Goal: Book appointment/travel/reservation

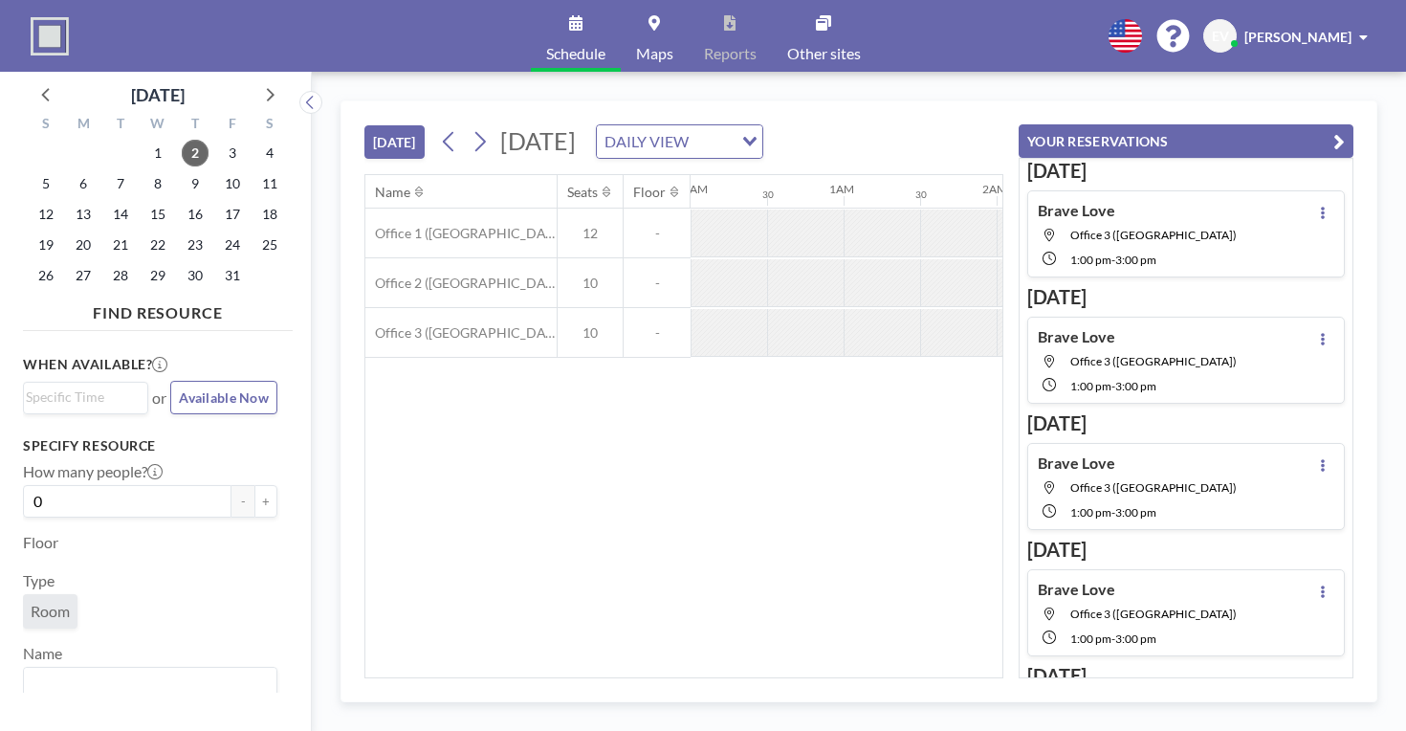
scroll to position [0, 1616]
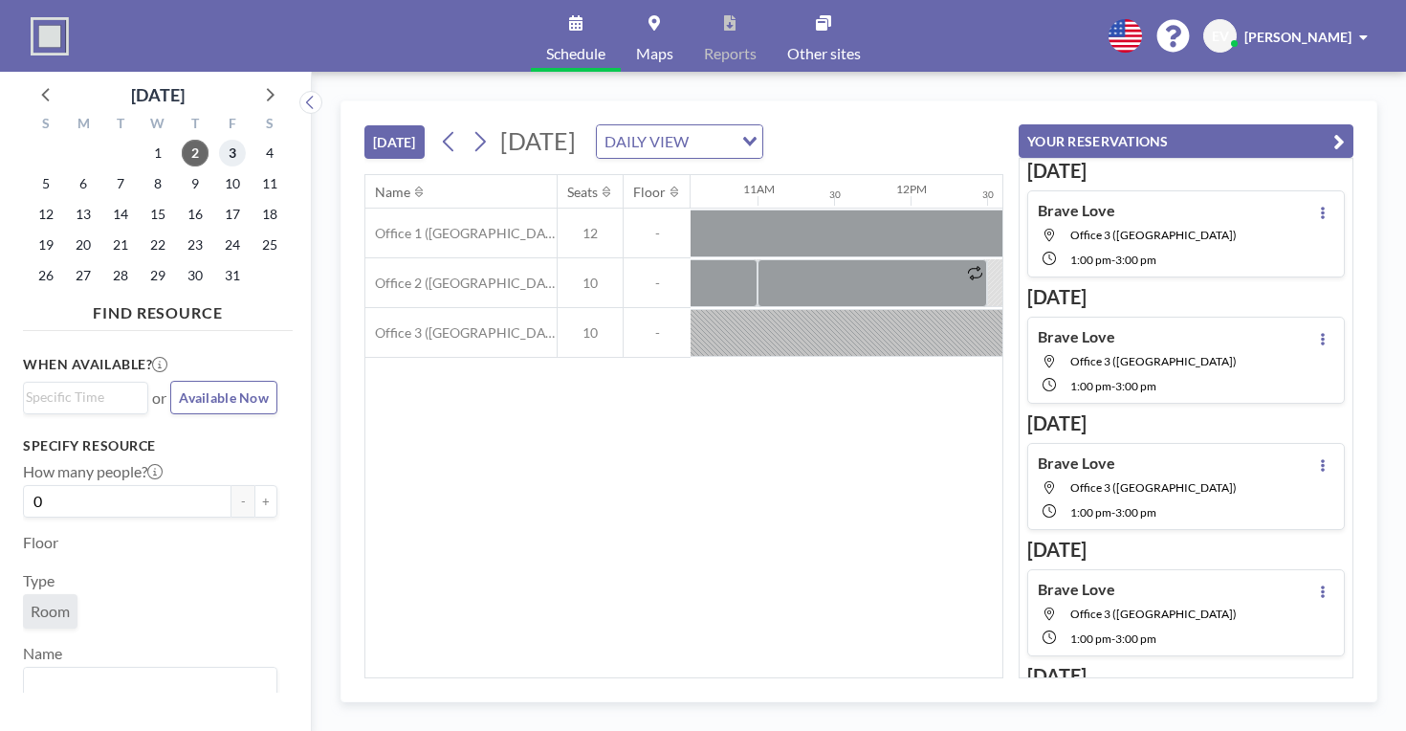
click at [219, 140] on span "3" at bounding box center [232, 153] width 27 height 27
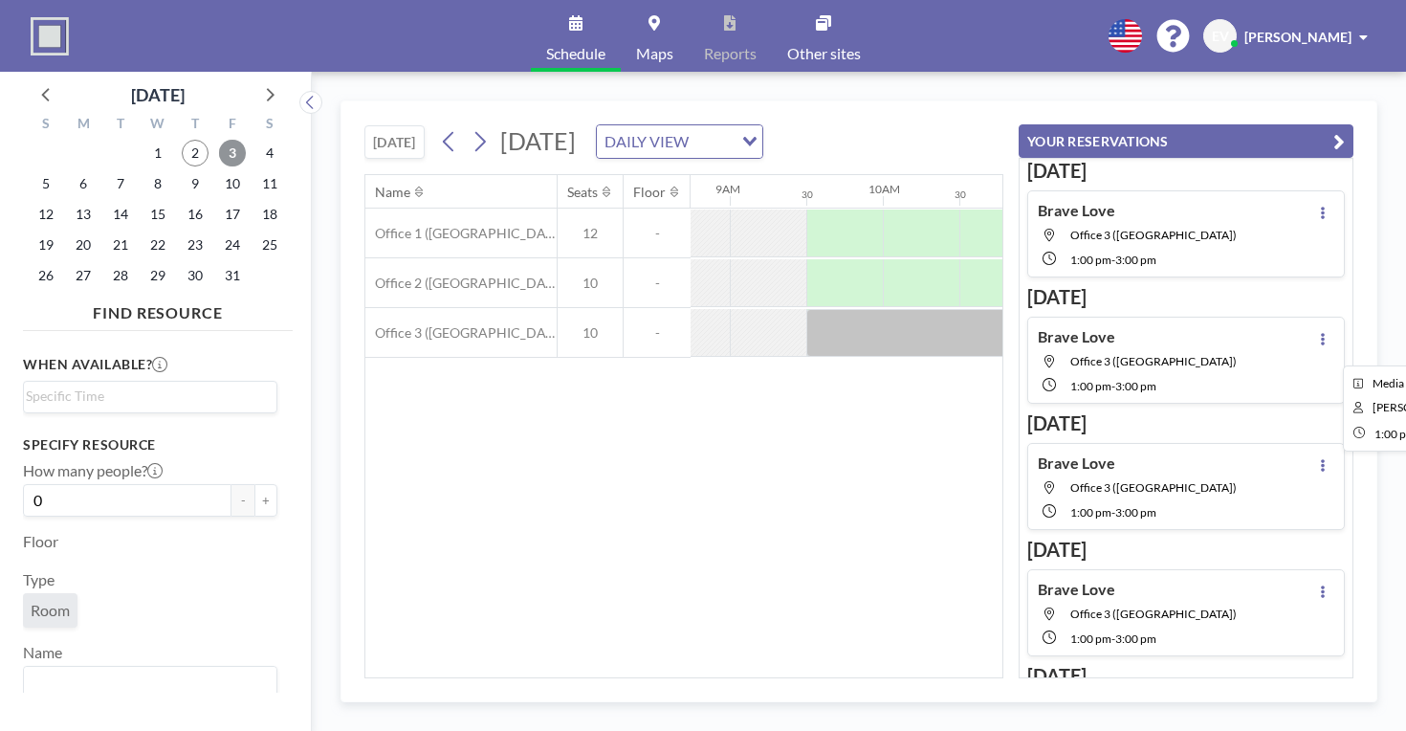
scroll to position [0, 1339]
click at [1341, 259] on div at bounding box center [1379, 283] width 77 height 48
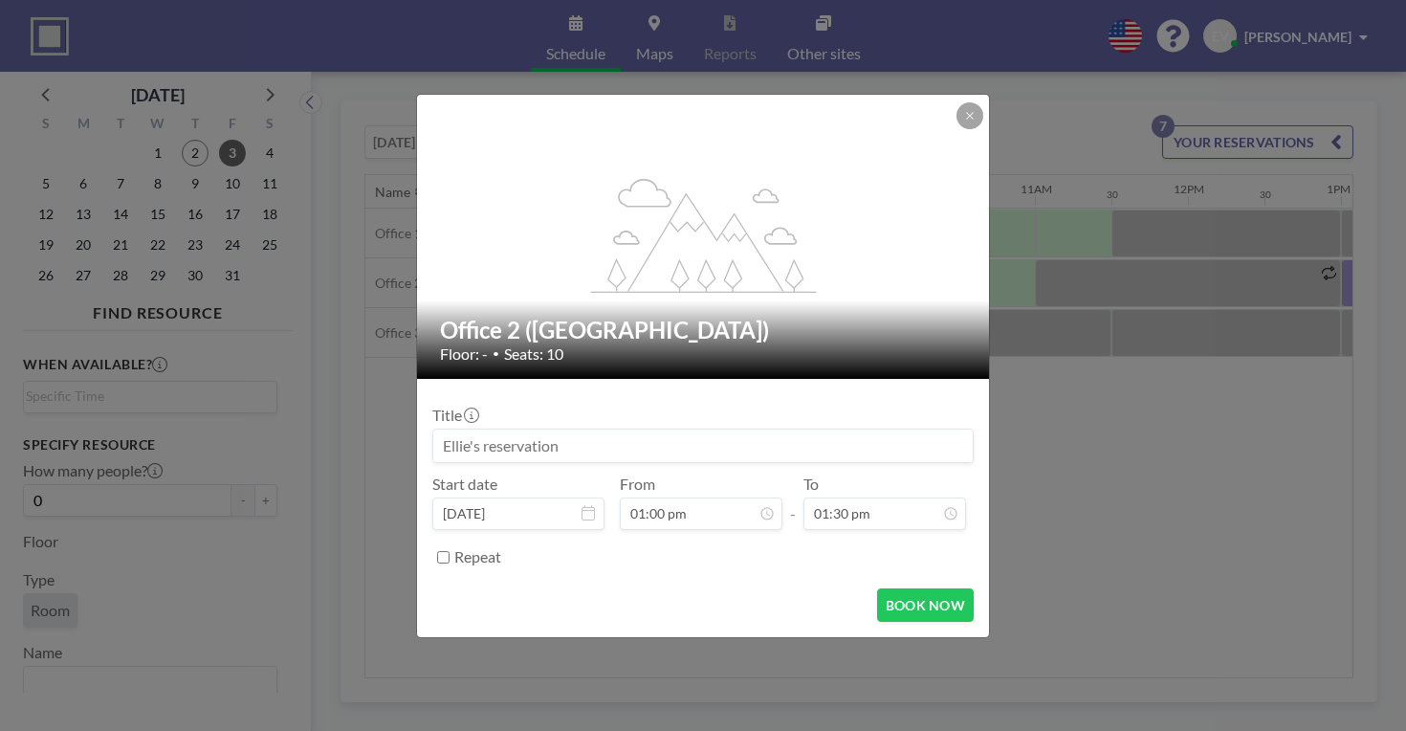
click at [685, 429] on input at bounding box center [702, 445] width 539 height 33
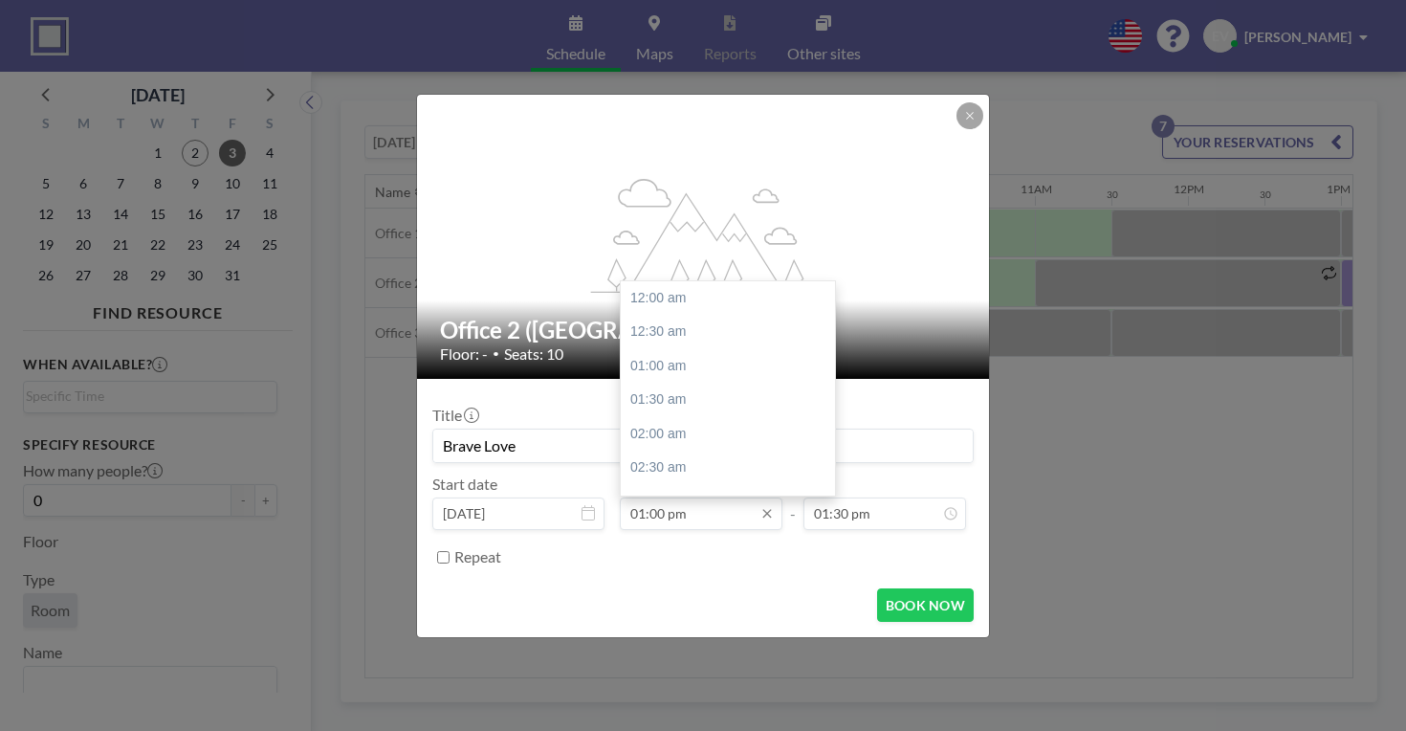
scroll to position [771, 0]
type input "Brave Love"
click at [713, 497] on input "01:00 pm" at bounding box center [701, 513] width 163 height 33
click at [689, 429] on div "01:30 pm" at bounding box center [731, 446] width 220 height 34
type input "01:30 pm"
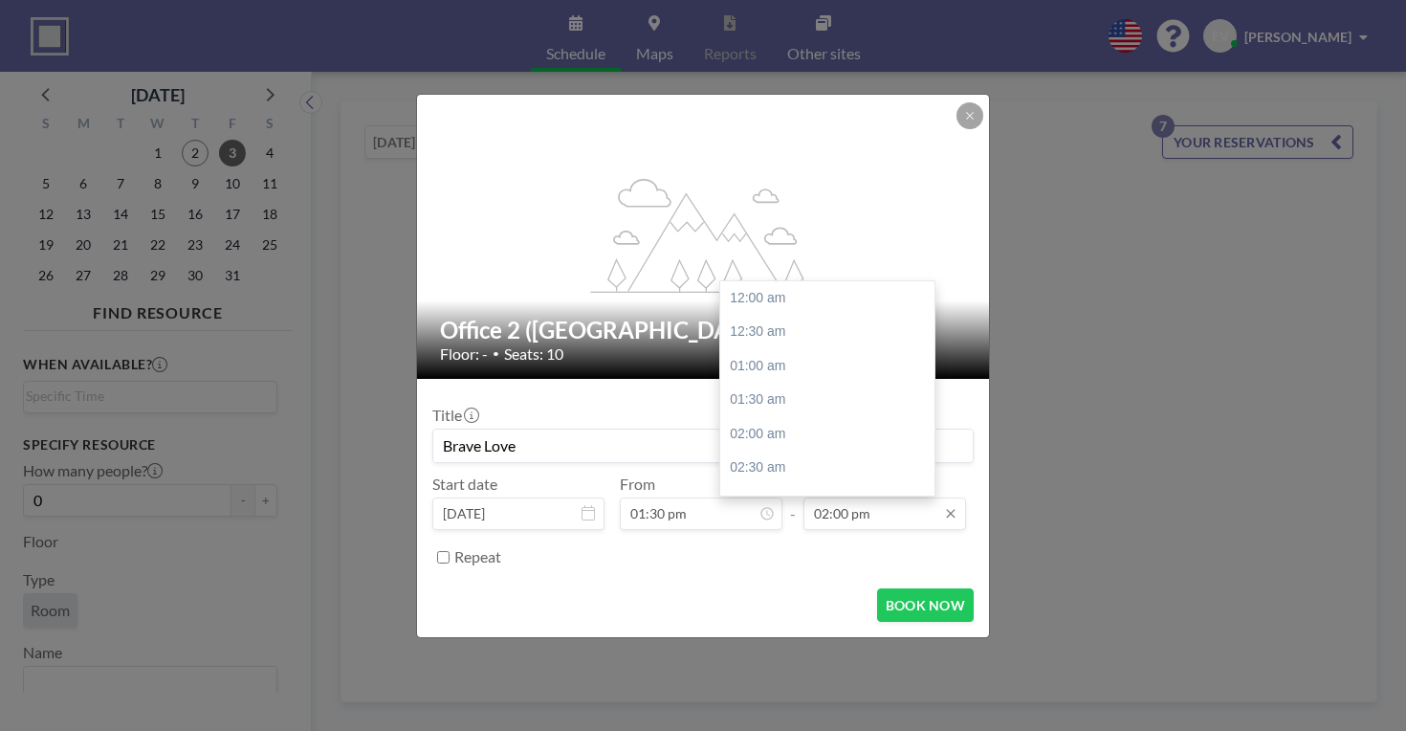
scroll to position [830, 0]
click at [840, 497] on input "02:00 pm" at bounding box center [884, 513] width 163 height 33
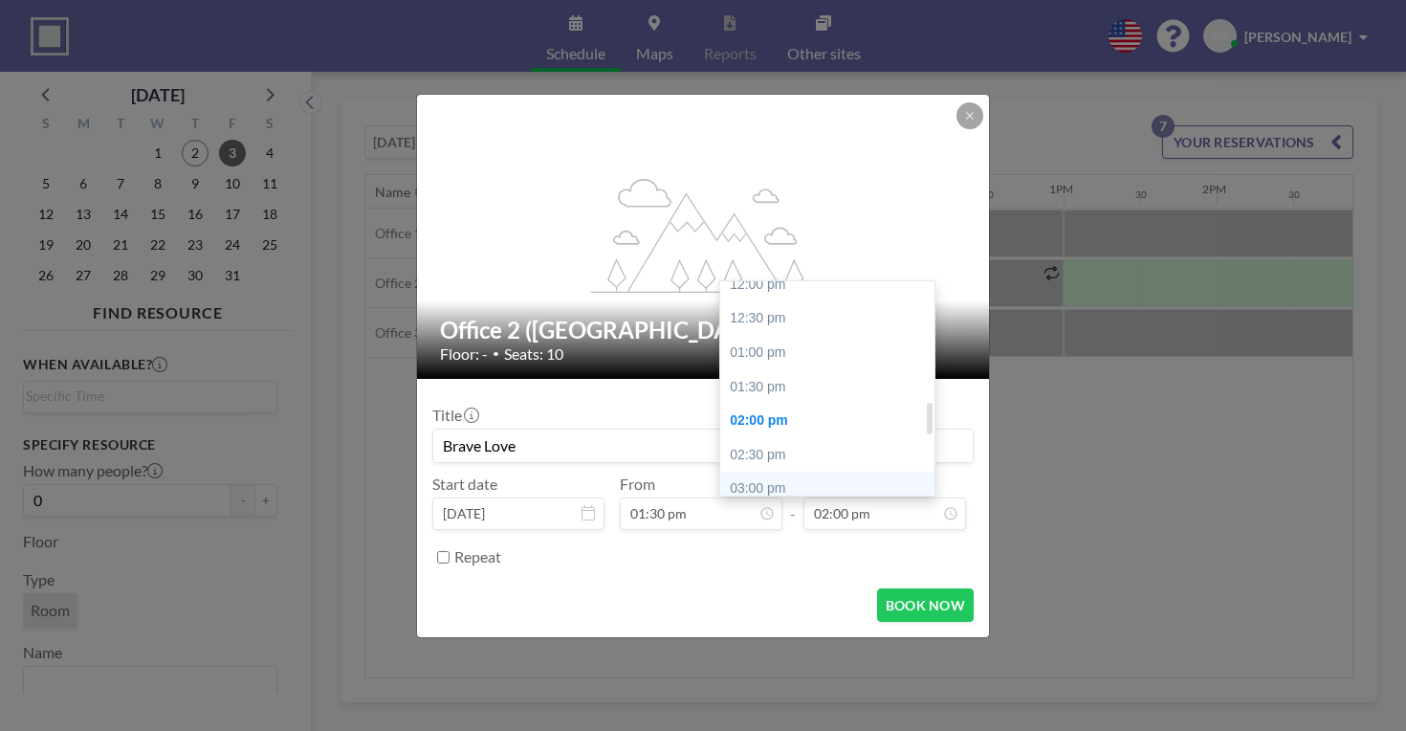
click at [733, 471] on div "03:00 pm" at bounding box center [830, 488] width 220 height 34
type input "03:00 pm"
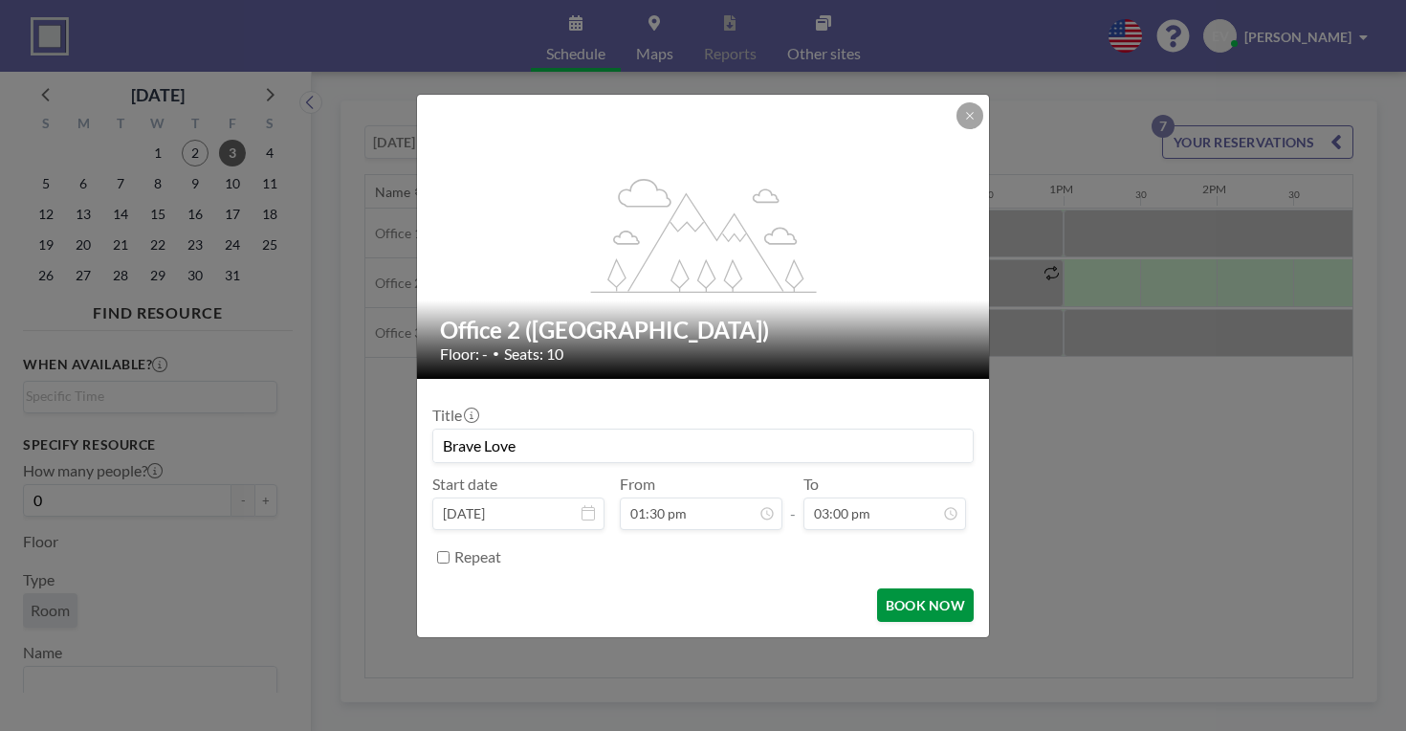
click at [881, 588] on button "BOOK NOW" at bounding box center [925, 604] width 97 height 33
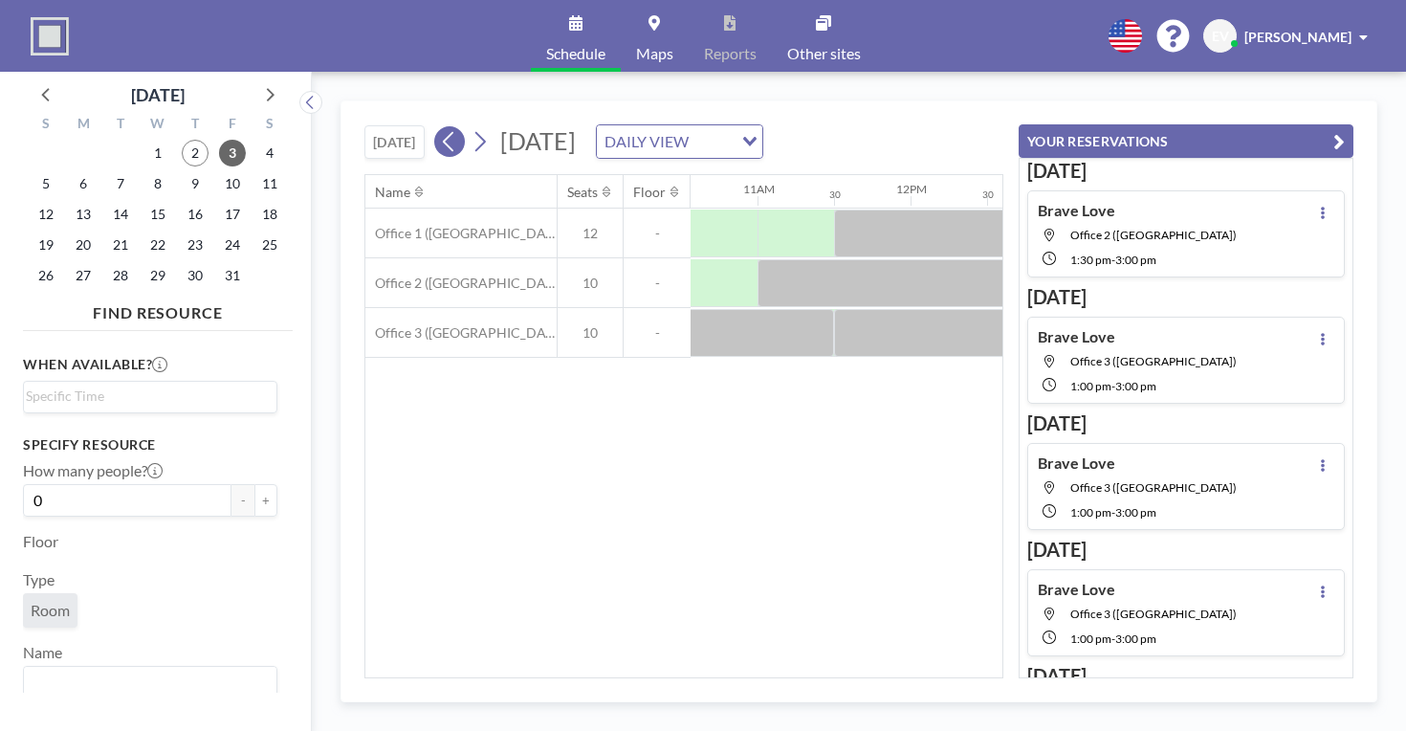
click at [440, 127] on icon at bounding box center [449, 141] width 18 height 29
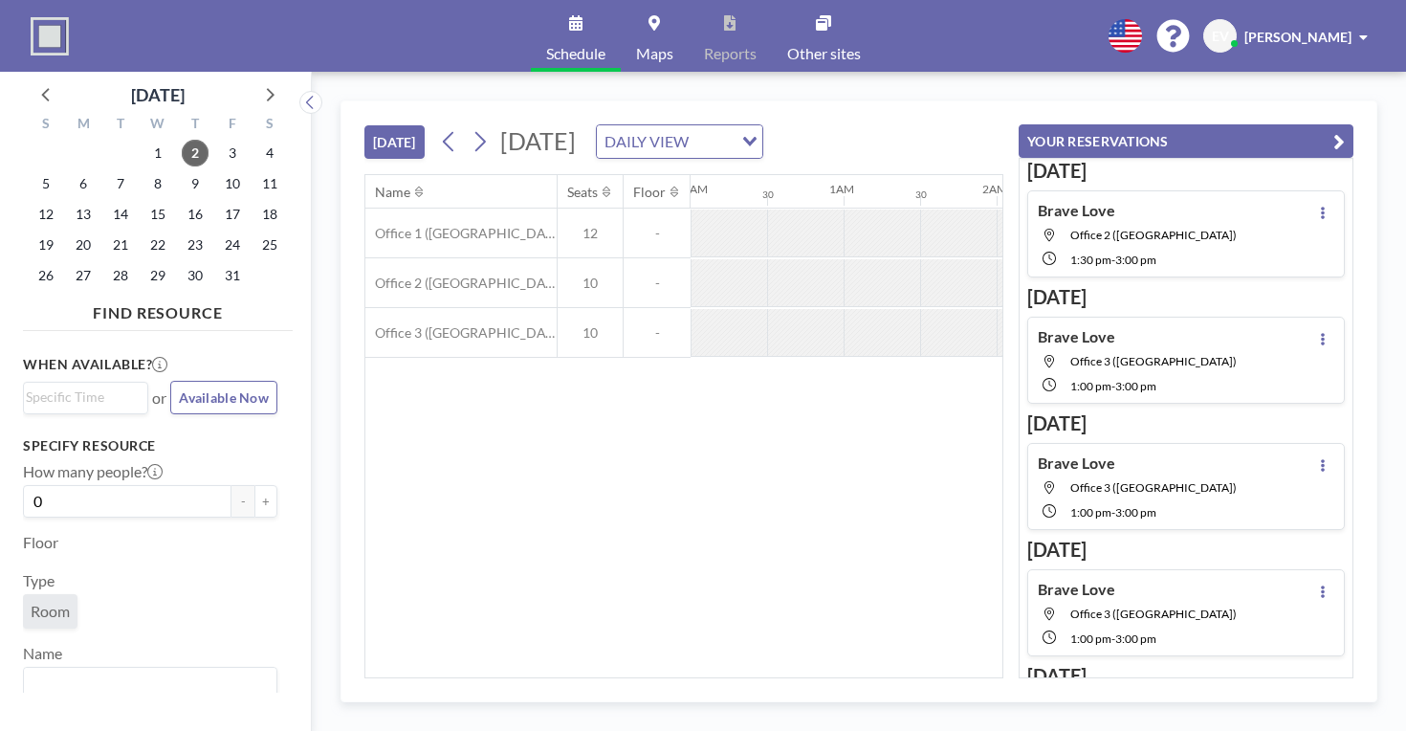
scroll to position [0, 1678]
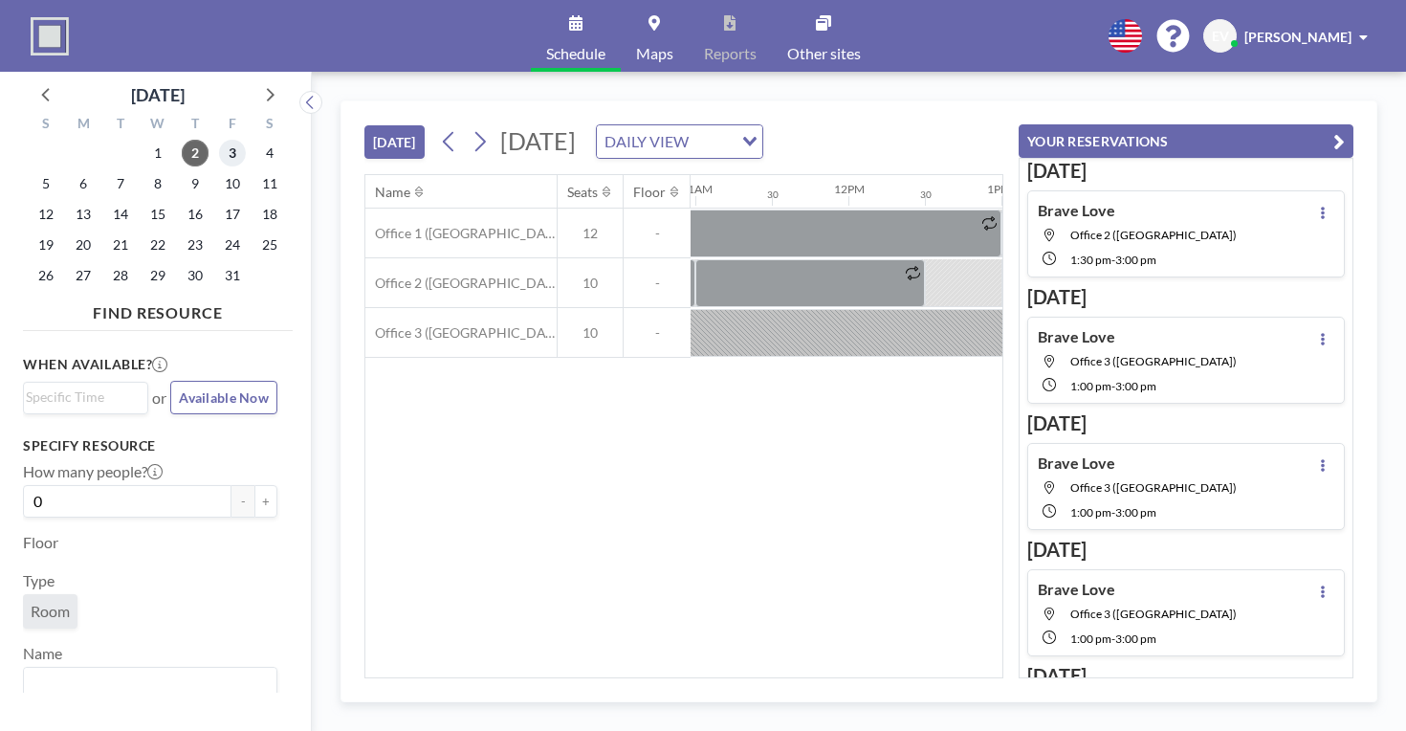
click at [219, 141] on span "3" at bounding box center [232, 153] width 27 height 27
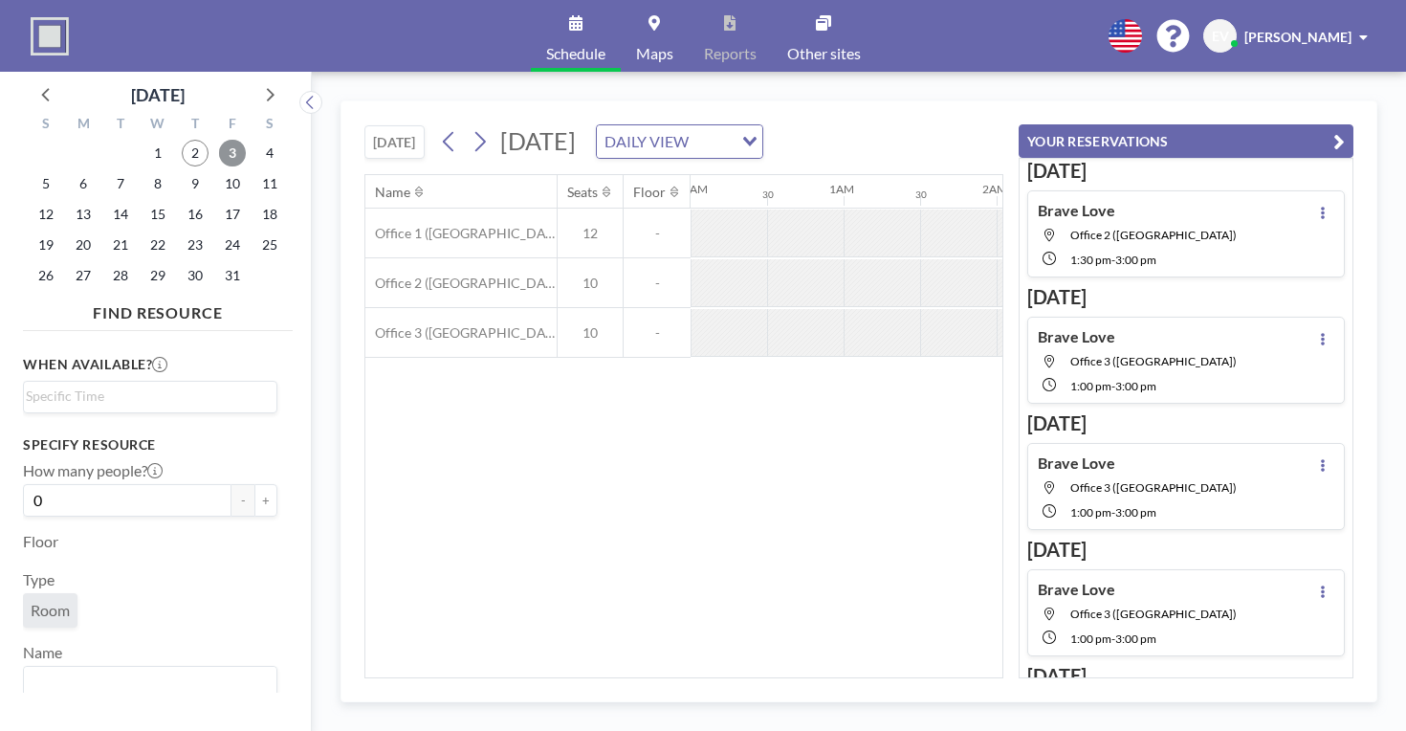
scroll to position [0, 932]
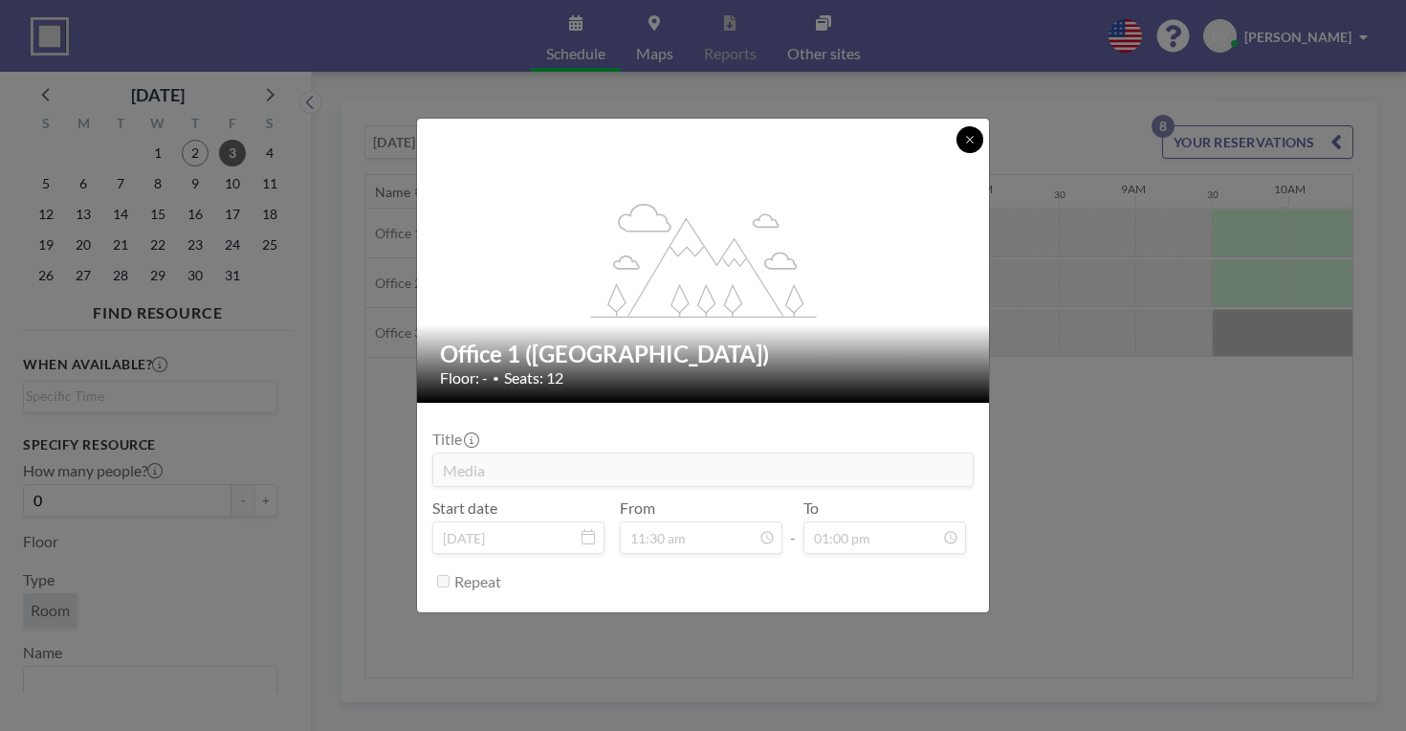
click at [956, 153] on button at bounding box center [969, 139] width 27 height 27
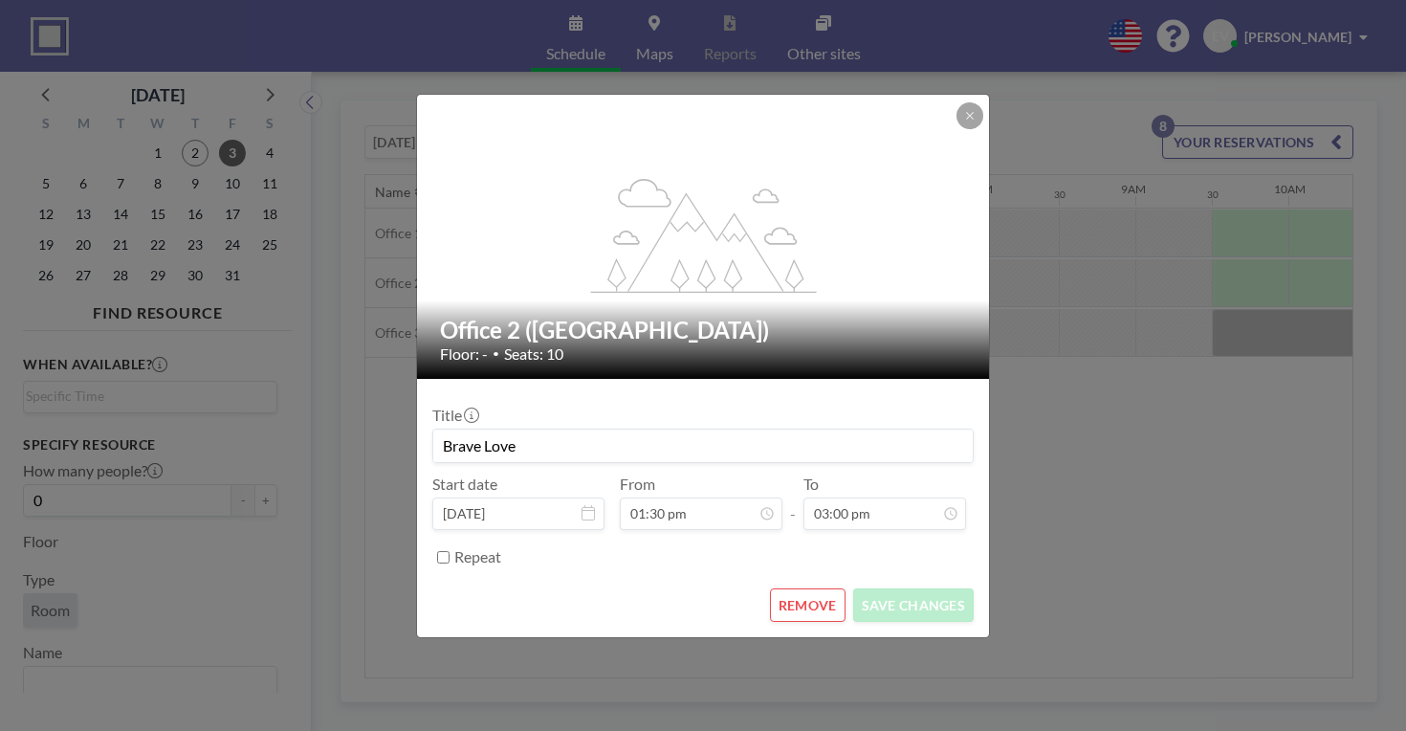
click at [787, 588] on button "REMOVE" at bounding box center [808, 604] width 76 height 33
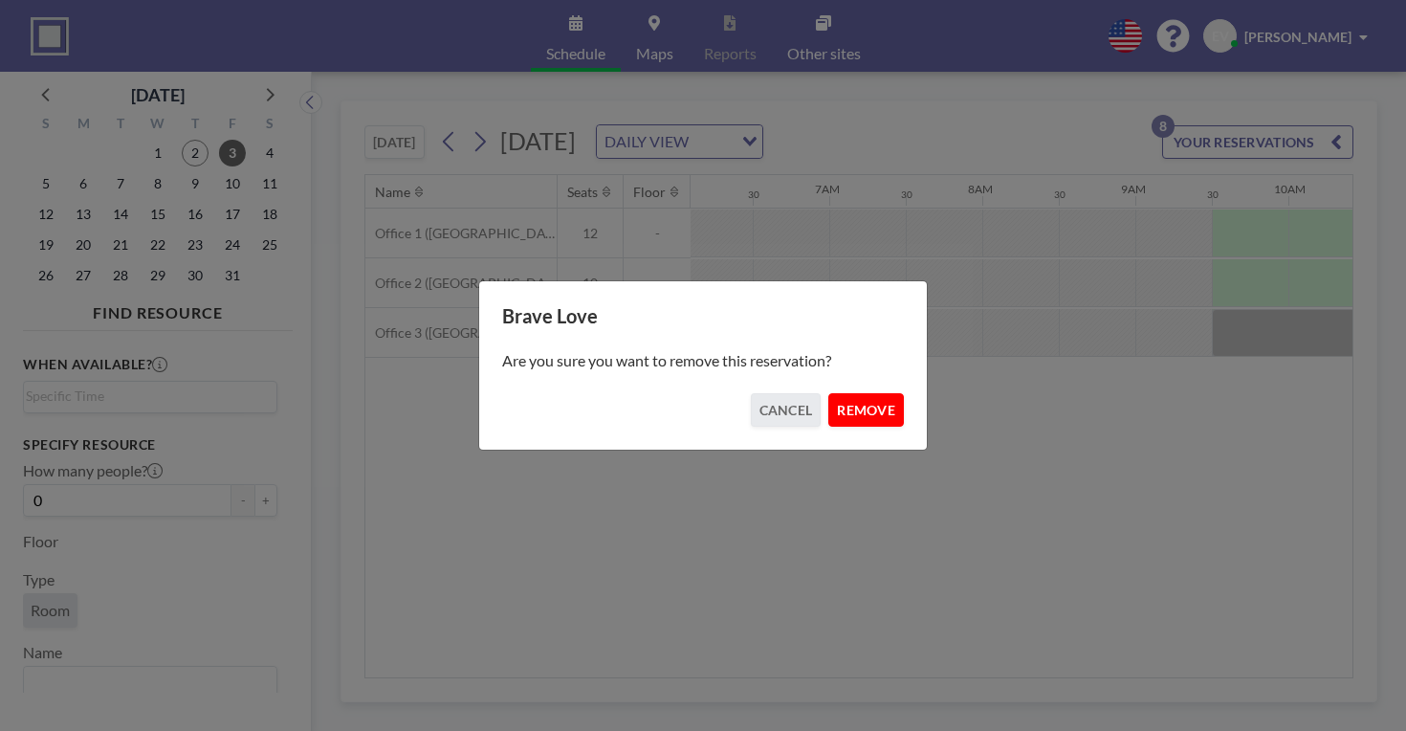
click at [854, 408] on button "REMOVE" at bounding box center [866, 409] width 76 height 33
